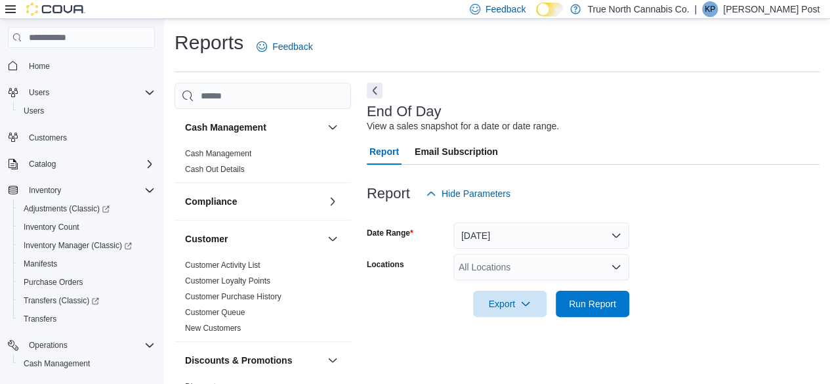
scroll to position [24, 0]
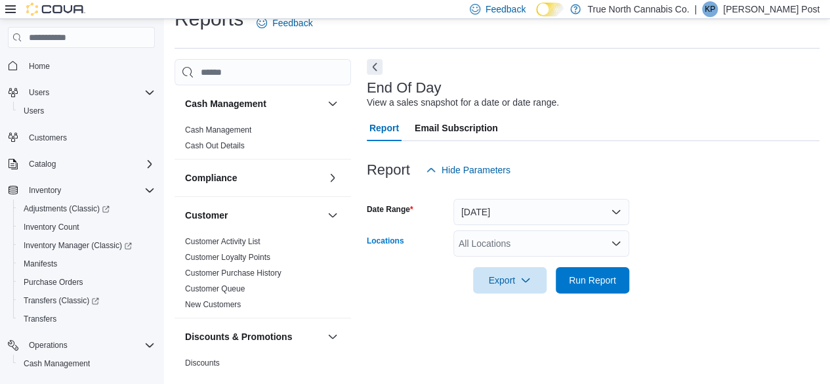
click at [553, 237] on div "All Locations" at bounding box center [541, 243] width 176 height 26
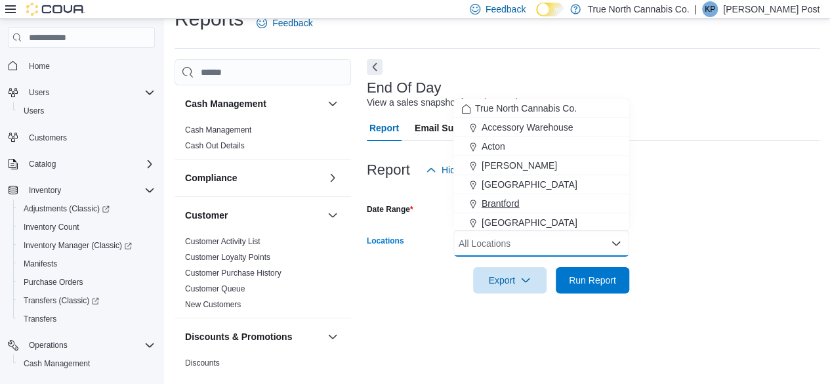
click at [518, 205] on span "Brantford" at bounding box center [501, 203] width 38 height 13
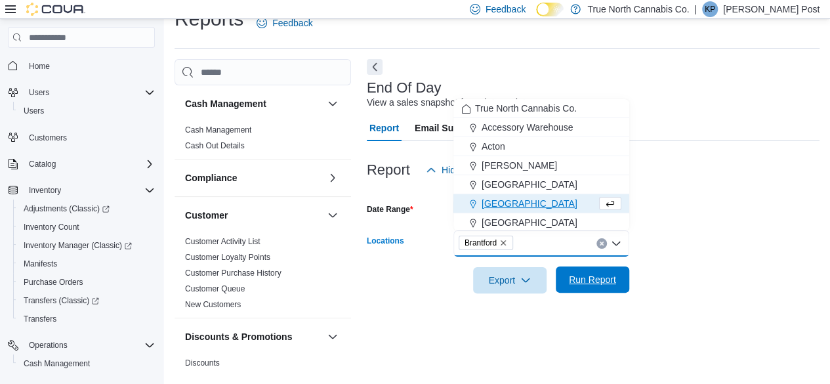
click at [600, 276] on span "Run Report" at bounding box center [592, 279] width 47 height 13
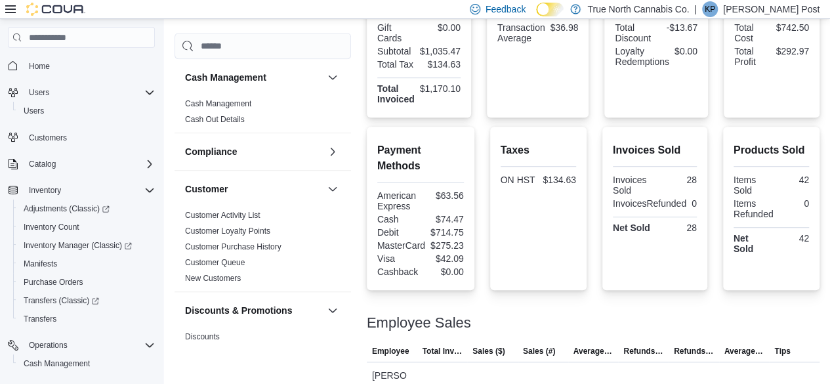
scroll to position [432, 0]
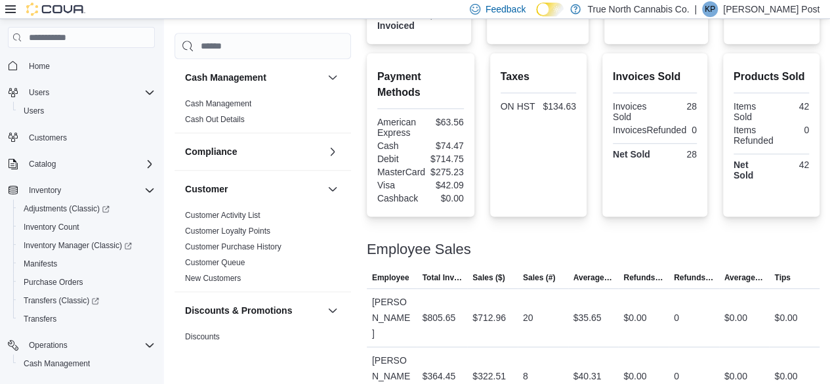
click at [11, 7] on icon at bounding box center [10, 9] width 11 height 11
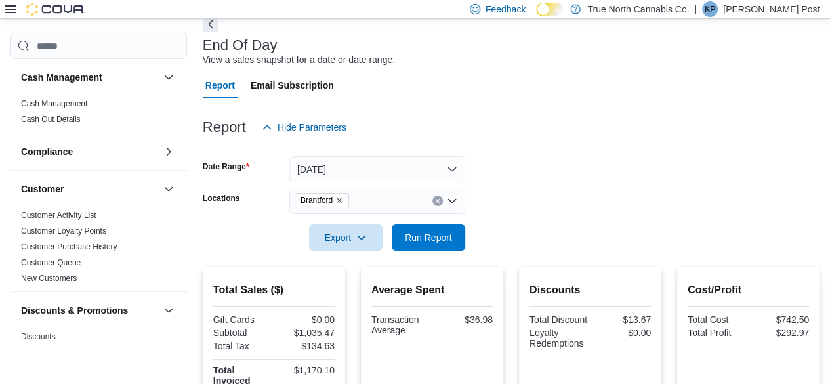
scroll to position [46, 0]
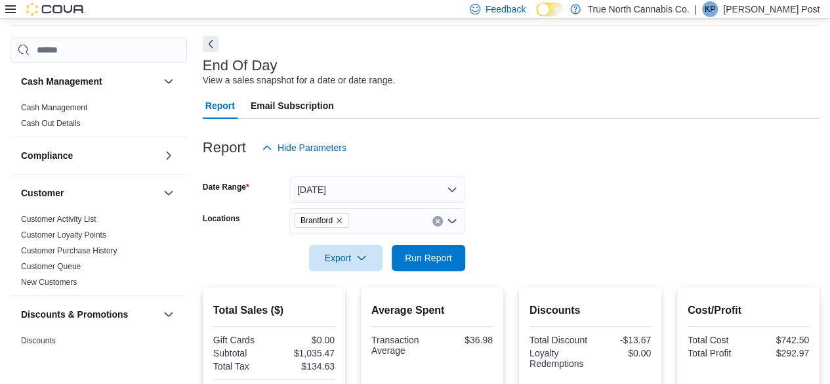
click at [211, 43] on button "Next" at bounding box center [211, 44] width 16 height 16
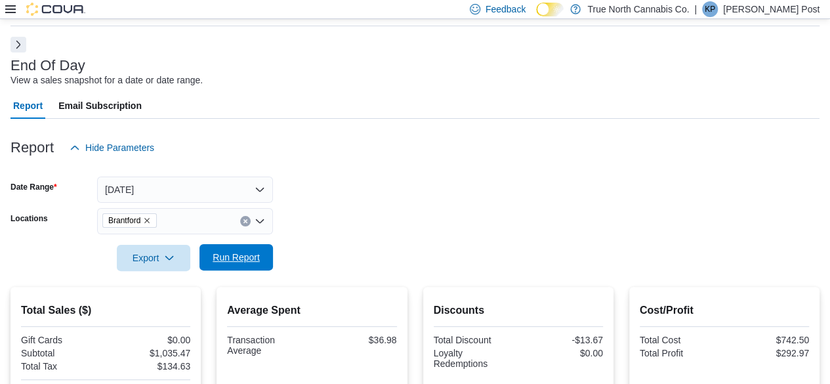
click at [272, 259] on button "Run Report" at bounding box center [237, 257] width 74 height 26
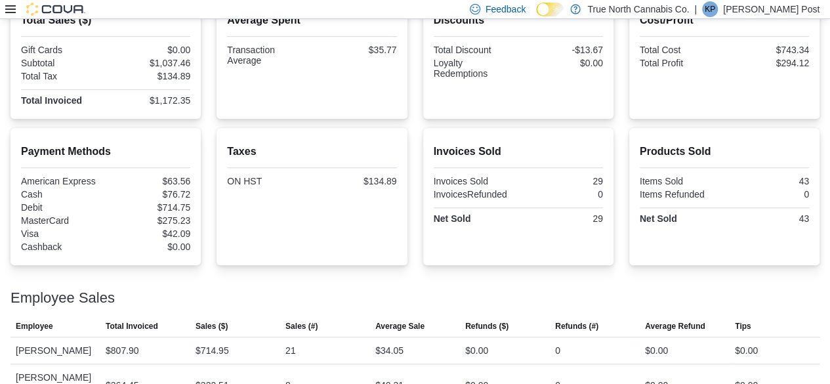
scroll to position [353, 0]
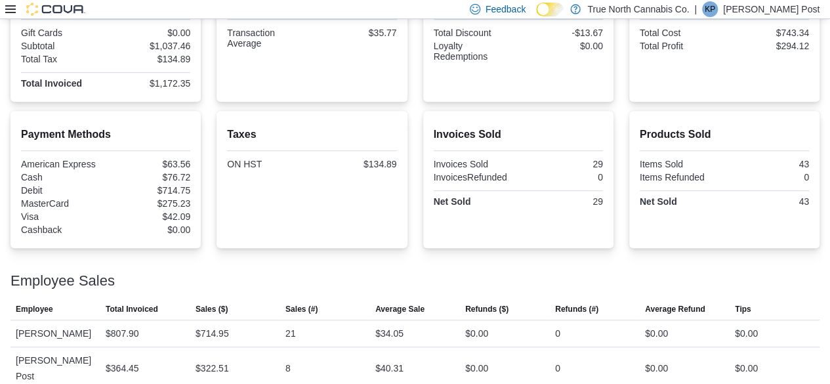
click at [780, 12] on p "[PERSON_NAME] Post" at bounding box center [771, 9] width 96 height 16
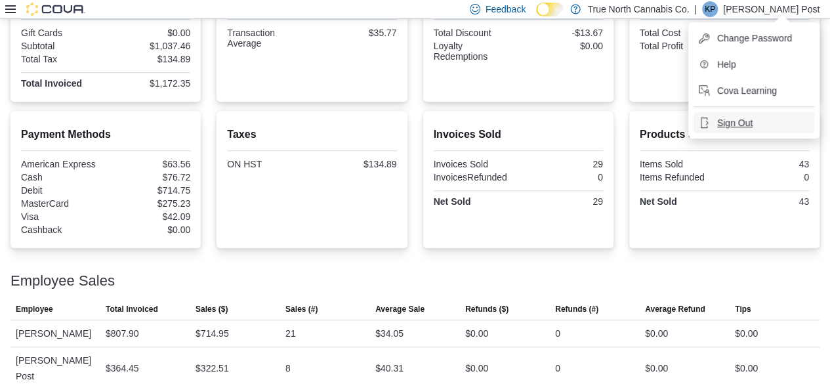
click at [740, 121] on span "Sign Out" at bounding box center [734, 122] width 35 height 13
